Goal: Task Accomplishment & Management: Use online tool/utility

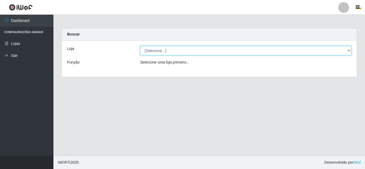
click at [176, 47] on select "[Selecione...] Rede Compras Supermercados - LOJA 5" at bounding box center [245, 50] width 211 height 9
select select "397"
click at [140, 46] on select "[Selecione...] Rede Compras Supermercados - LOJA 5" at bounding box center [245, 50] width 211 height 9
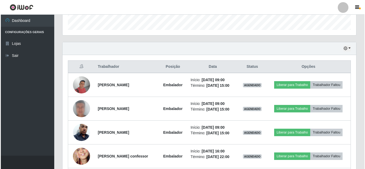
scroll to position [187, 0]
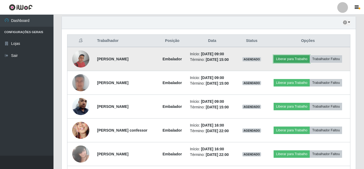
click at [307, 57] on button "Liberar para Trabalho" at bounding box center [291, 58] width 36 height 7
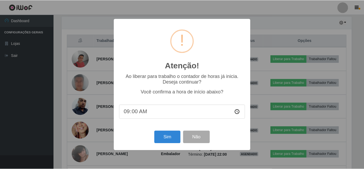
scroll to position [111, 291]
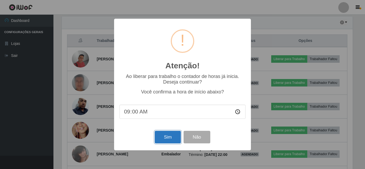
click at [174, 137] on button "Sim" at bounding box center [168, 137] width 26 height 13
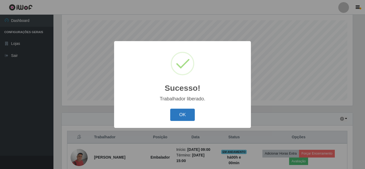
click at [191, 118] on button "OK" at bounding box center [182, 115] width 25 height 13
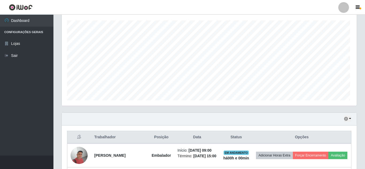
scroll to position [111, 294]
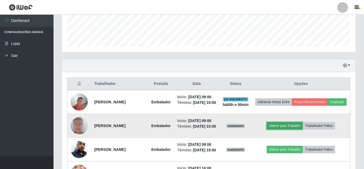
click at [278, 130] on button "Liberar para Trabalho" at bounding box center [285, 125] width 36 height 7
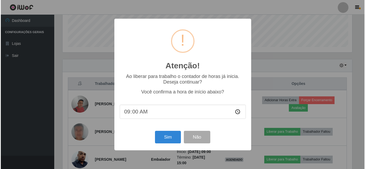
scroll to position [111, 291]
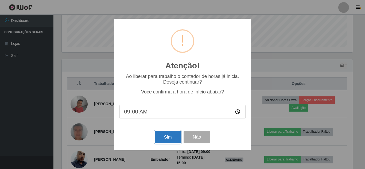
click at [165, 142] on button "Sim" at bounding box center [168, 137] width 26 height 13
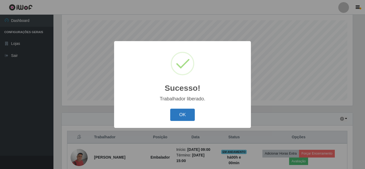
click at [193, 114] on button "OK" at bounding box center [182, 115] width 25 height 13
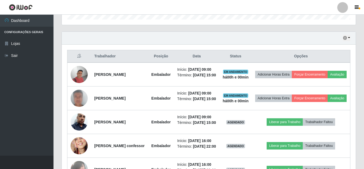
scroll to position [198, 0]
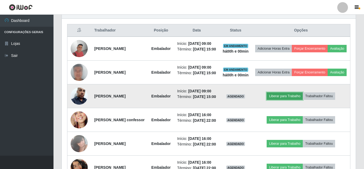
click at [289, 100] on button "Liberar para Trabalho" at bounding box center [285, 95] width 36 height 7
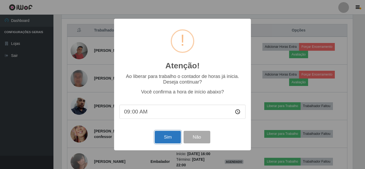
click at [167, 139] on button "Sim" at bounding box center [168, 137] width 26 height 13
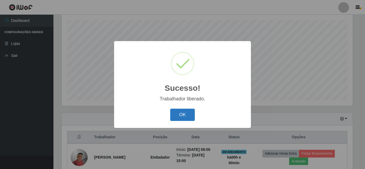
click at [192, 120] on button "OK" at bounding box center [182, 115] width 25 height 13
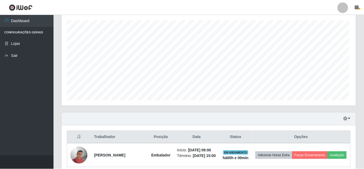
scroll to position [111, 294]
